Goal: Transaction & Acquisition: Purchase product/service

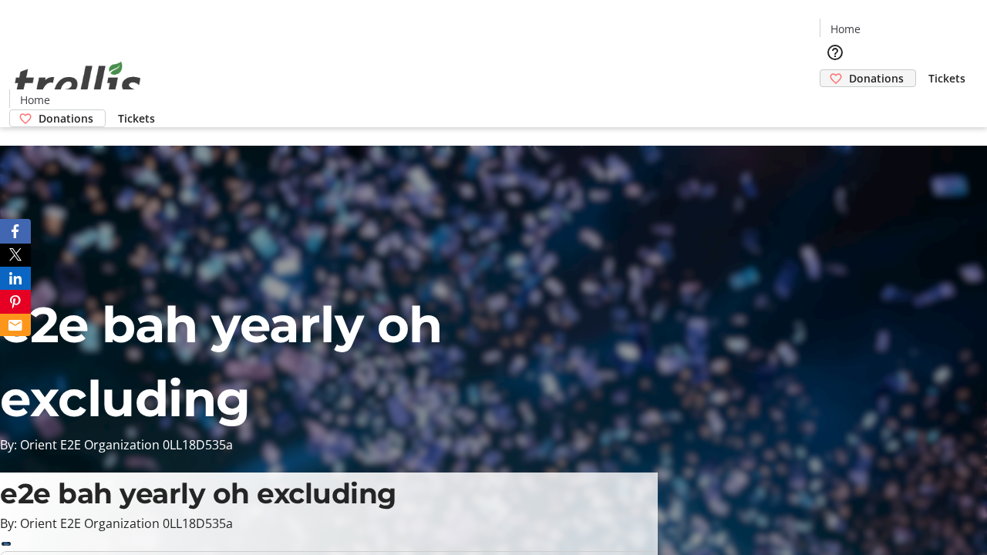
click at [849, 70] on span "Donations" at bounding box center [876, 78] width 55 height 16
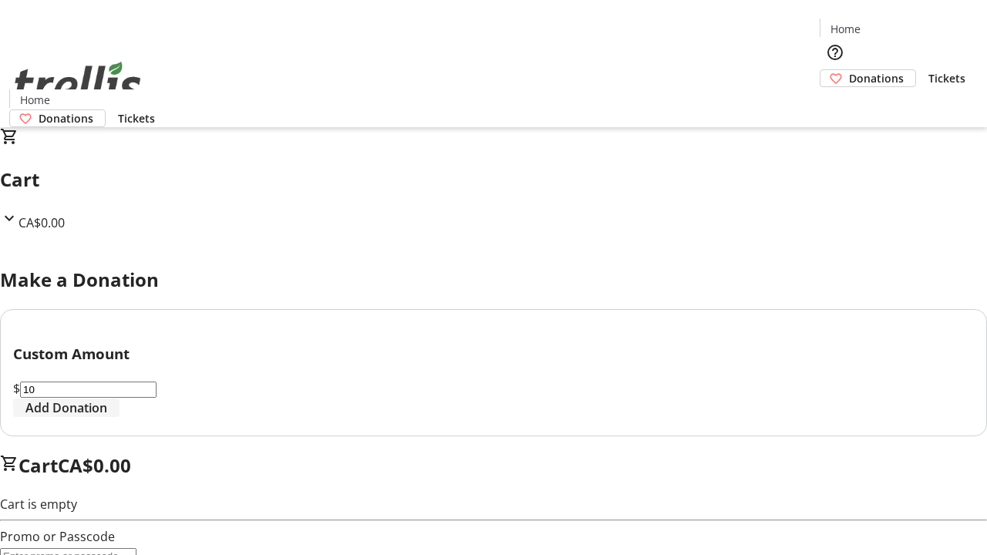
click at [107, 417] on span "Add Donation" at bounding box center [66, 408] width 82 height 19
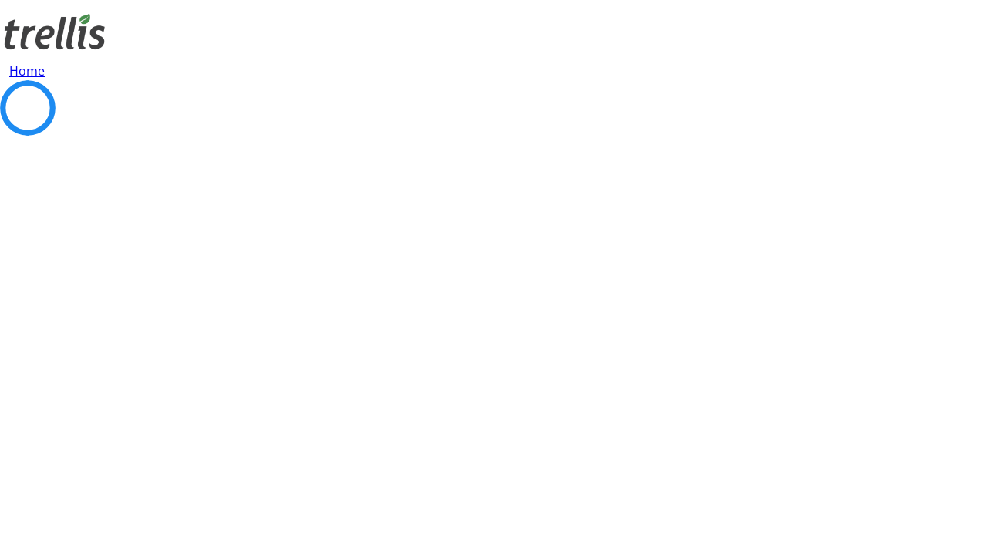
select select "CA"
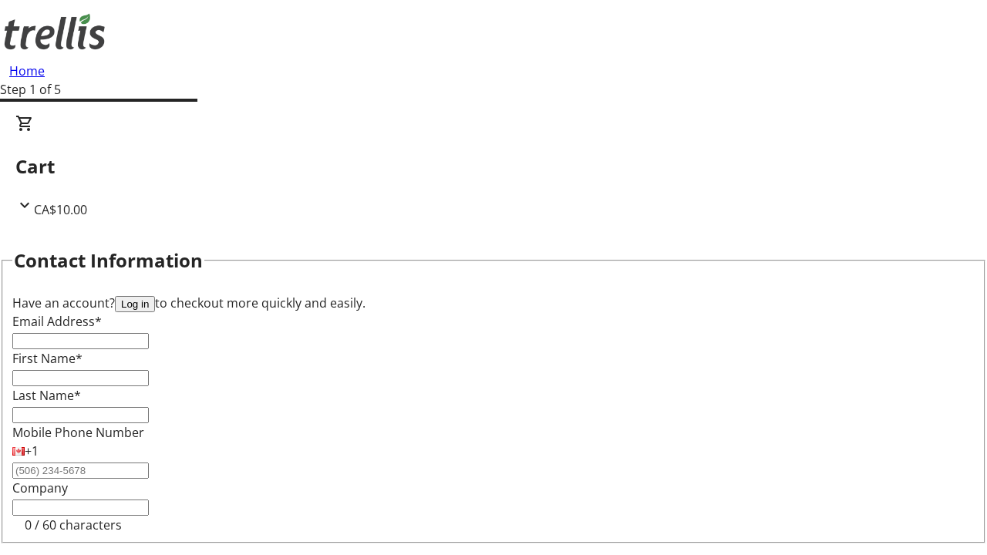
click at [155, 296] on button "Log in" at bounding box center [135, 304] width 40 height 16
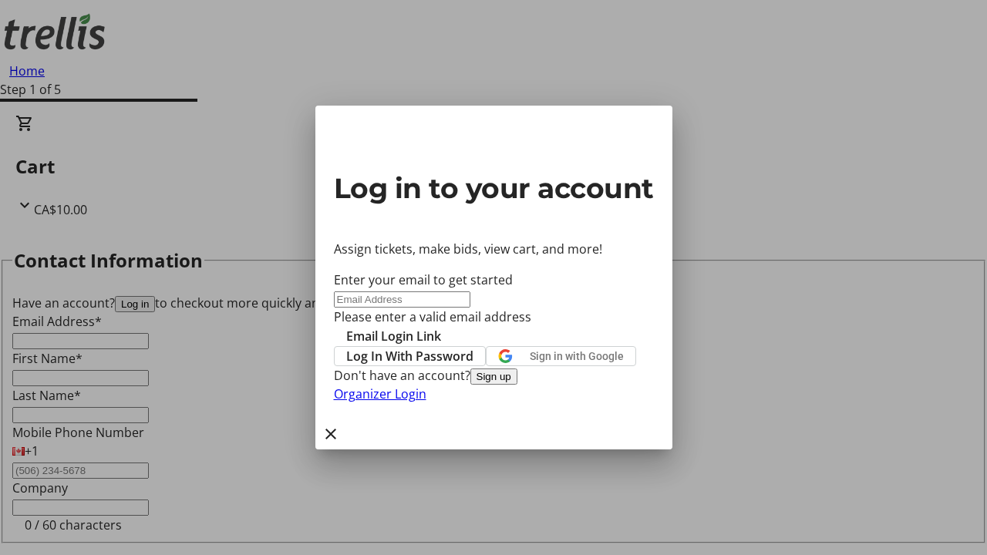
click at [517, 385] on button "Sign up" at bounding box center [493, 377] width 47 height 16
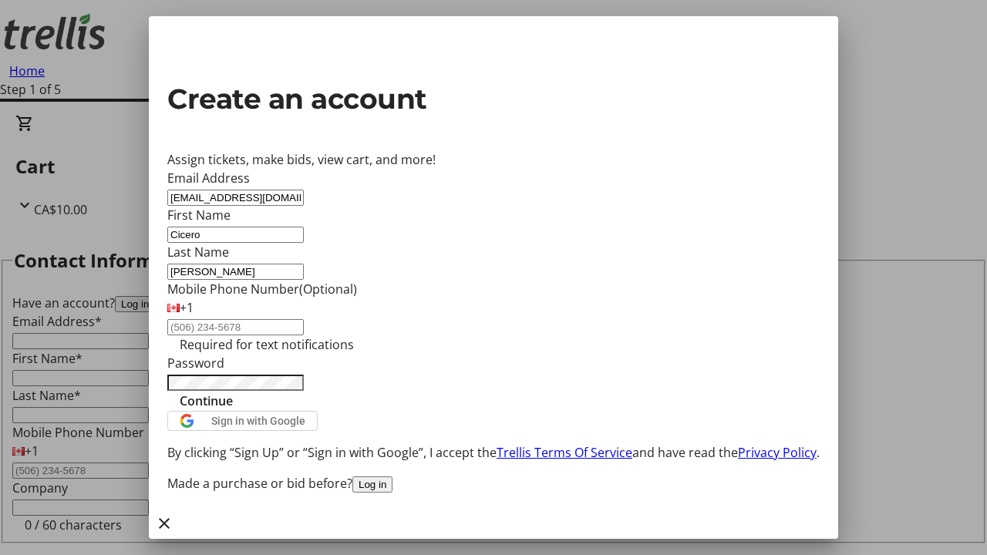
type input "[PERSON_NAME]"
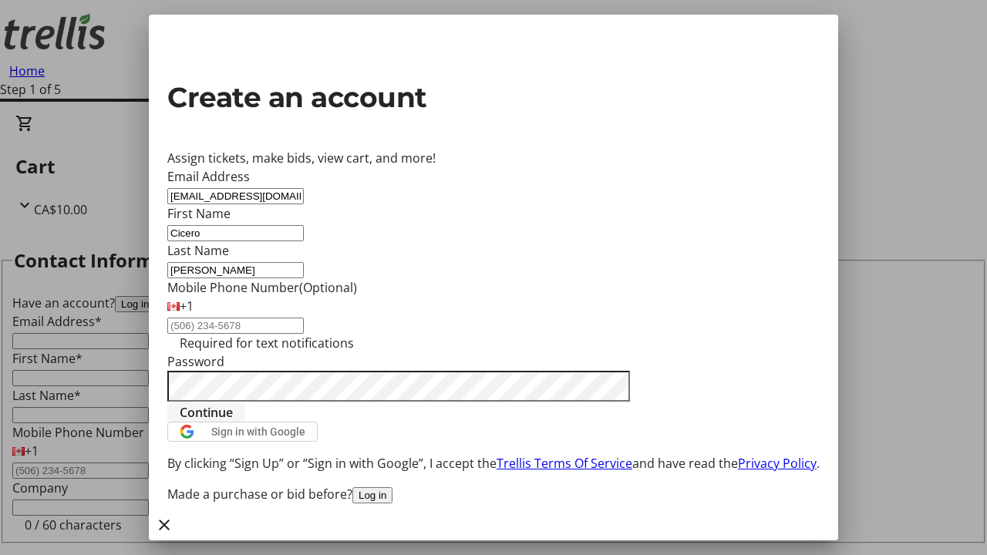
click at [233, 422] on span "Continue" at bounding box center [206, 412] width 53 height 19
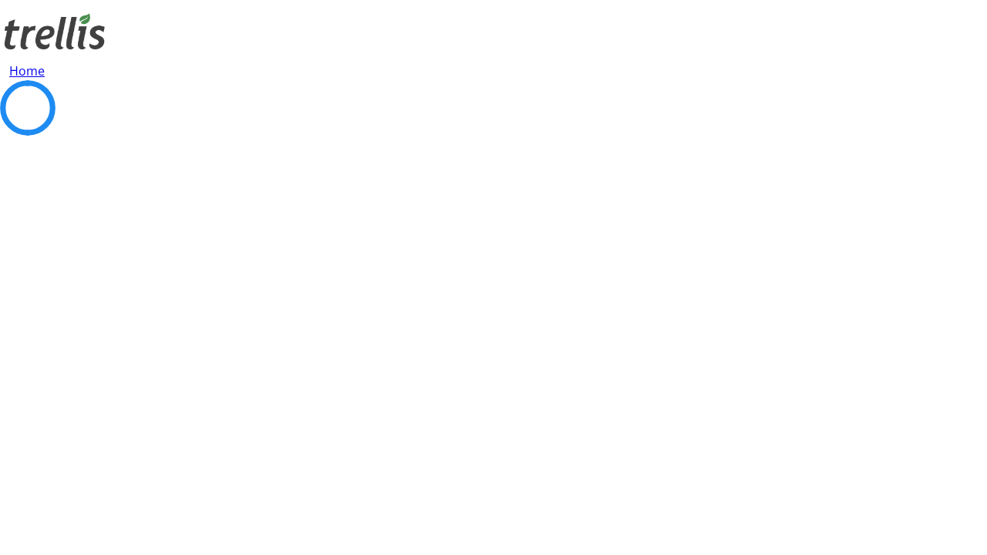
select select "CA"
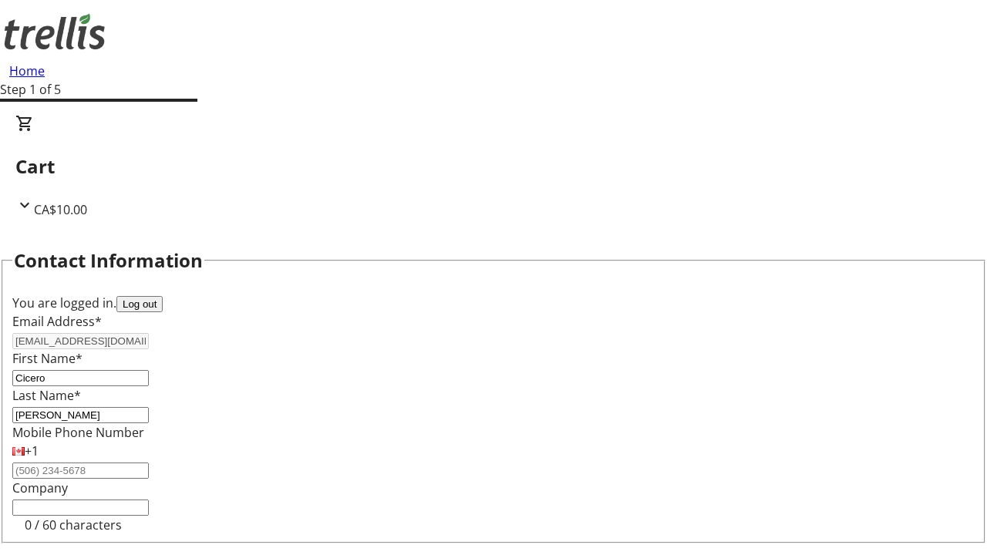
select select "CA"
type input "[STREET_ADDRESS][PERSON_NAME]"
type input "Kelowna"
select select "BC"
type input "Kelowna"
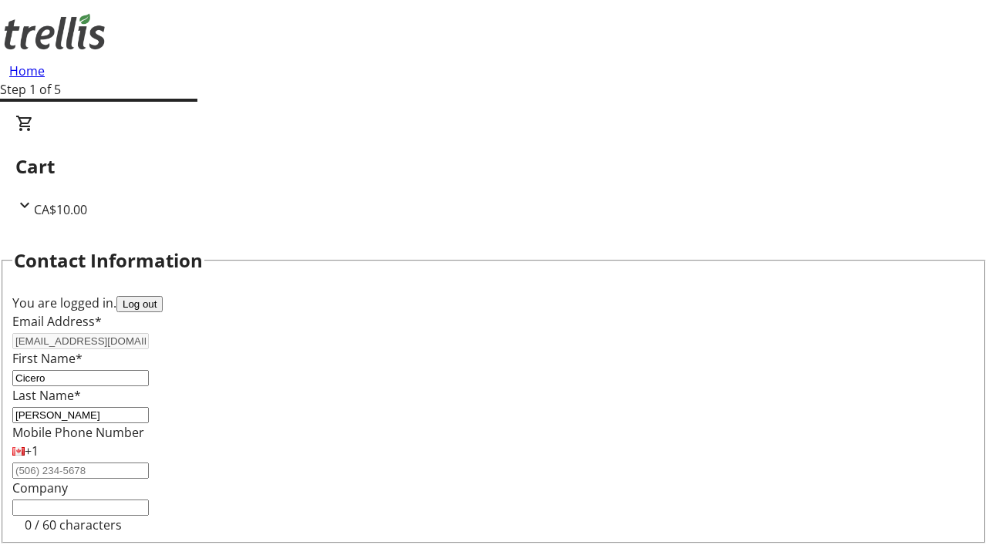
type input "V1Y 0C2"
